Goal: Navigation & Orientation: Understand site structure

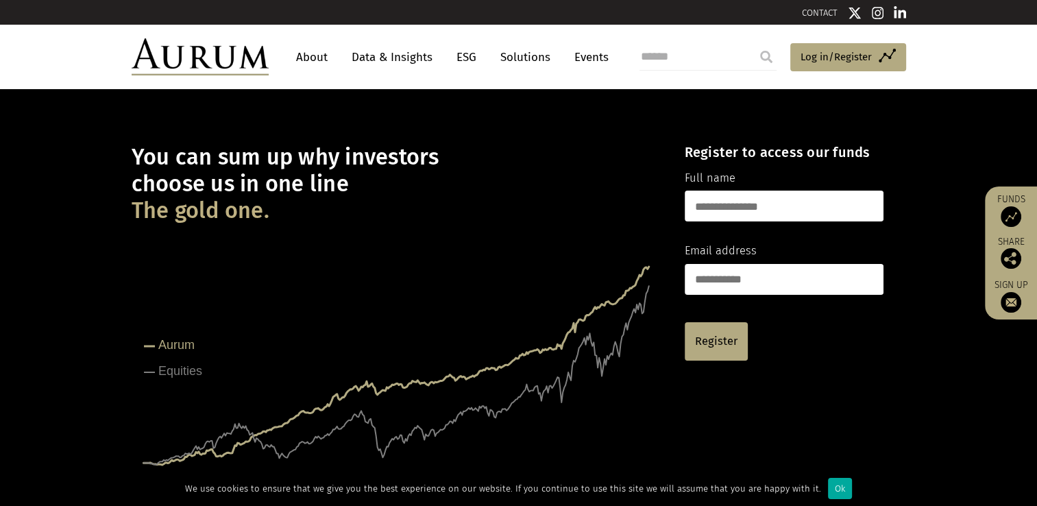
click at [300, 56] on link "About" at bounding box center [311, 57] width 45 height 25
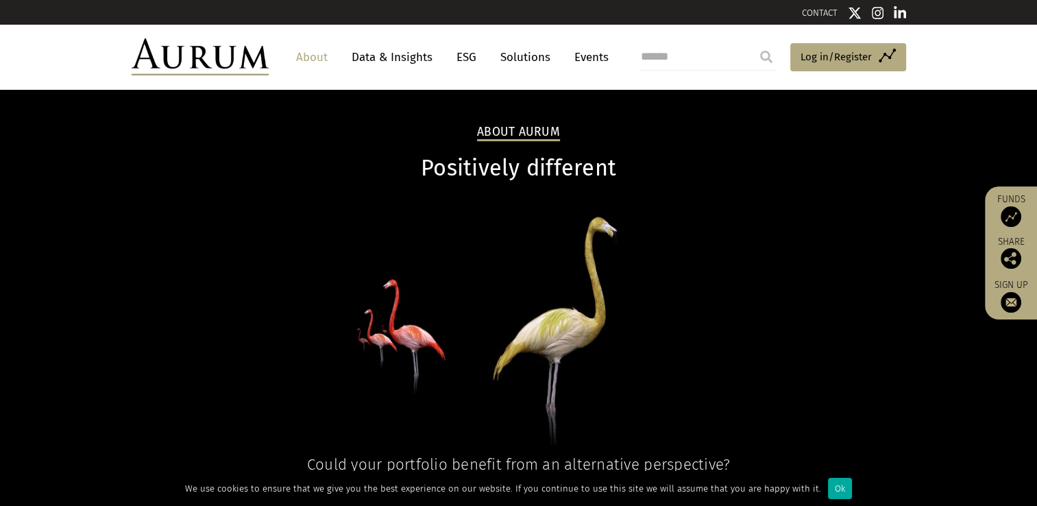
click at [407, 46] on link "Data & Insights" at bounding box center [392, 57] width 95 height 25
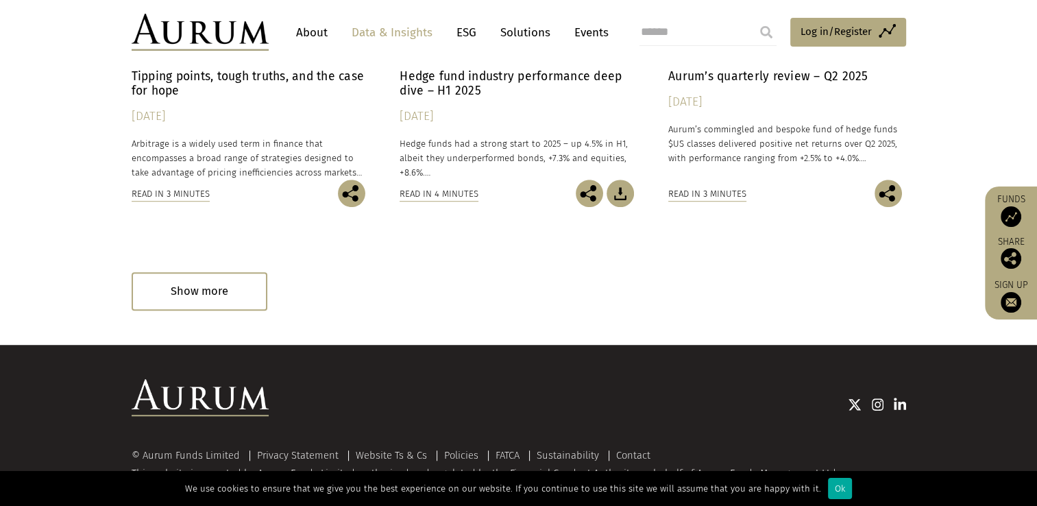
scroll to position [932, 0]
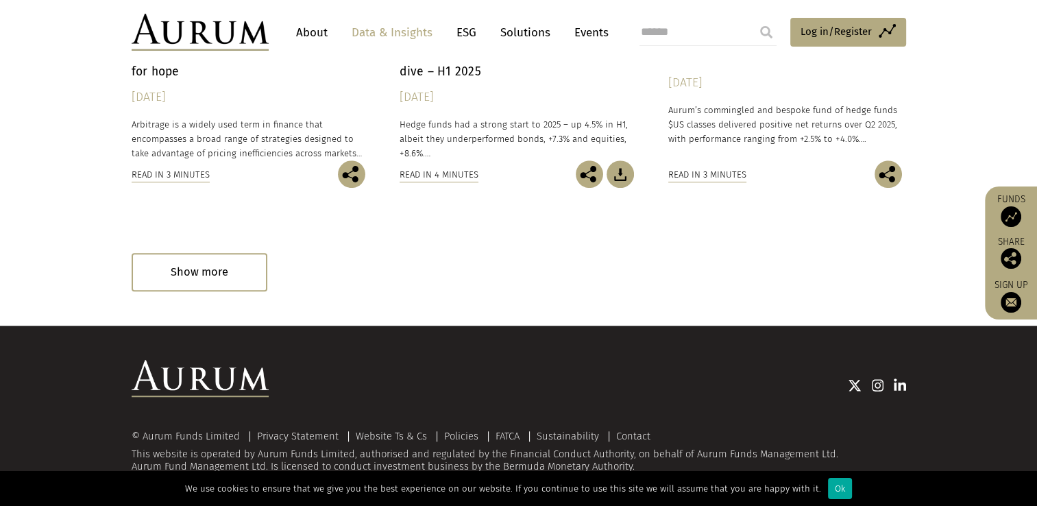
click at [531, 31] on link "Solutions" at bounding box center [526, 32] width 64 height 25
